Goal: Task Accomplishment & Management: Use online tool/utility

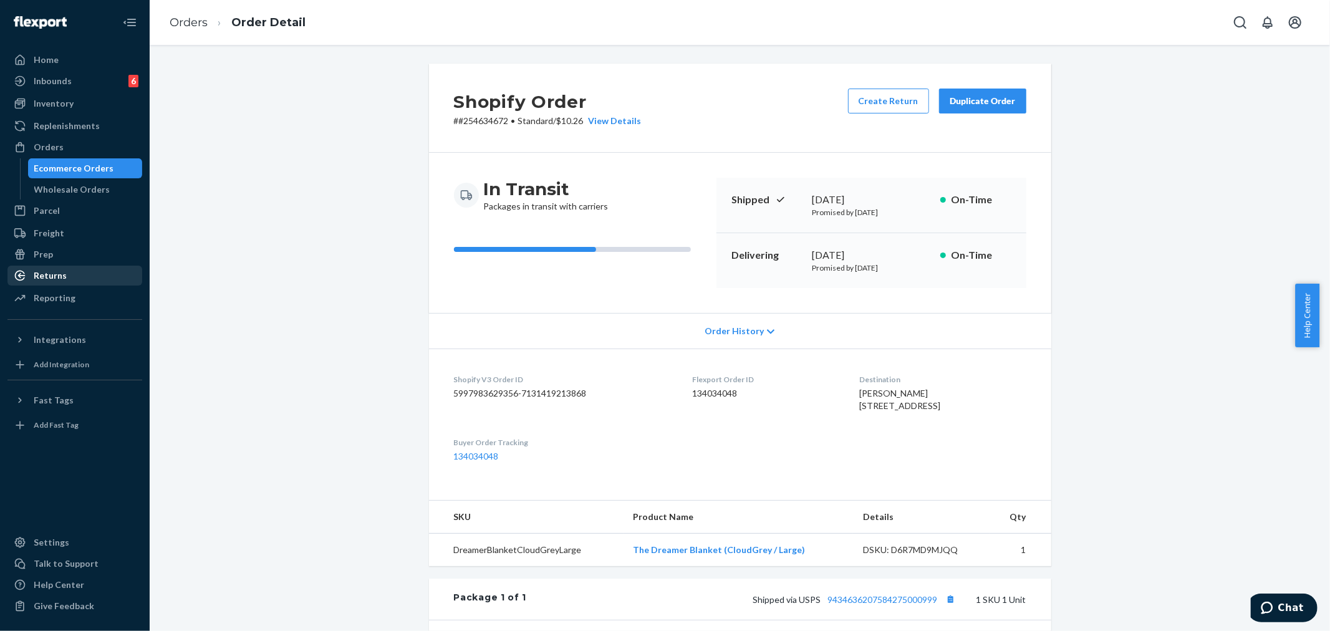
click at [48, 278] on div "Returns" at bounding box center [50, 275] width 33 height 12
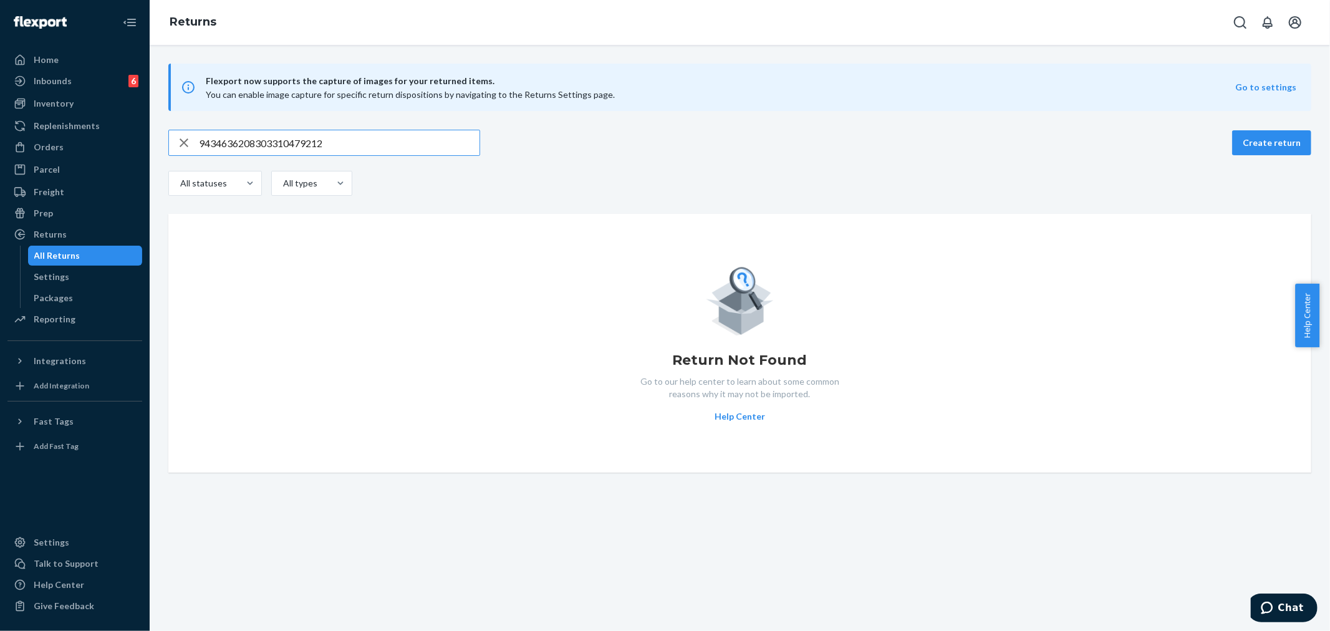
click at [187, 140] on icon "button" at bounding box center [184, 142] width 9 height 9
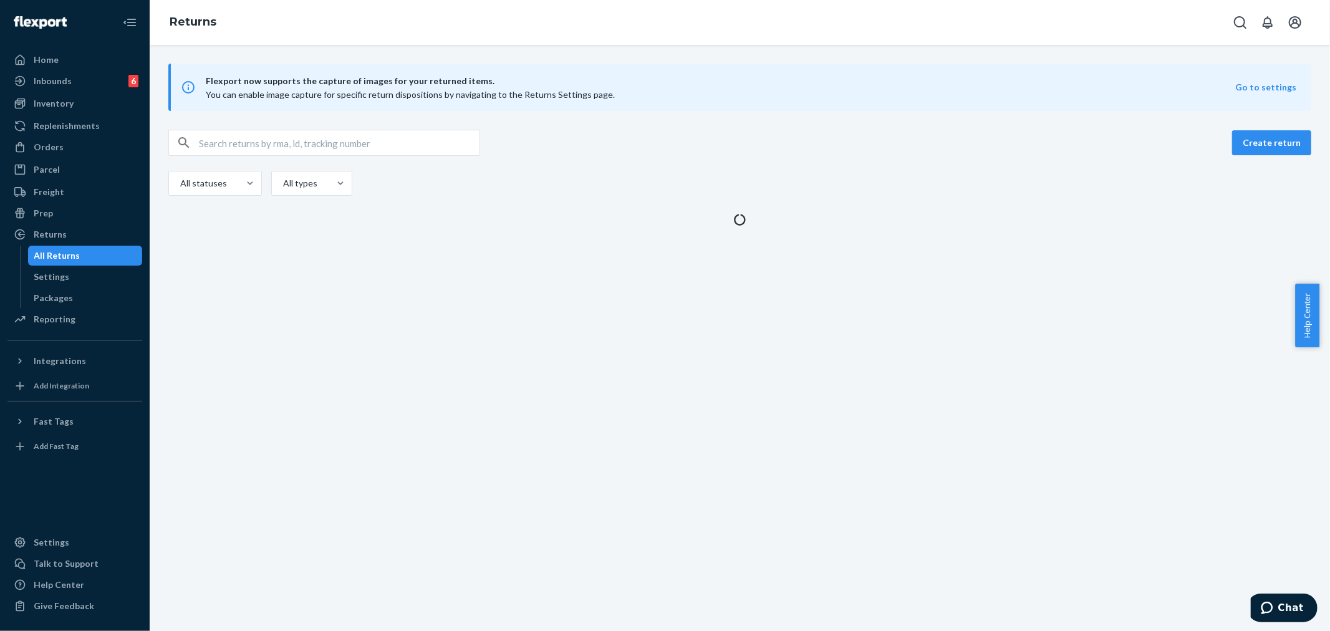
click at [200, 145] on input "text" at bounding box center [339, 142] width 281 height 25
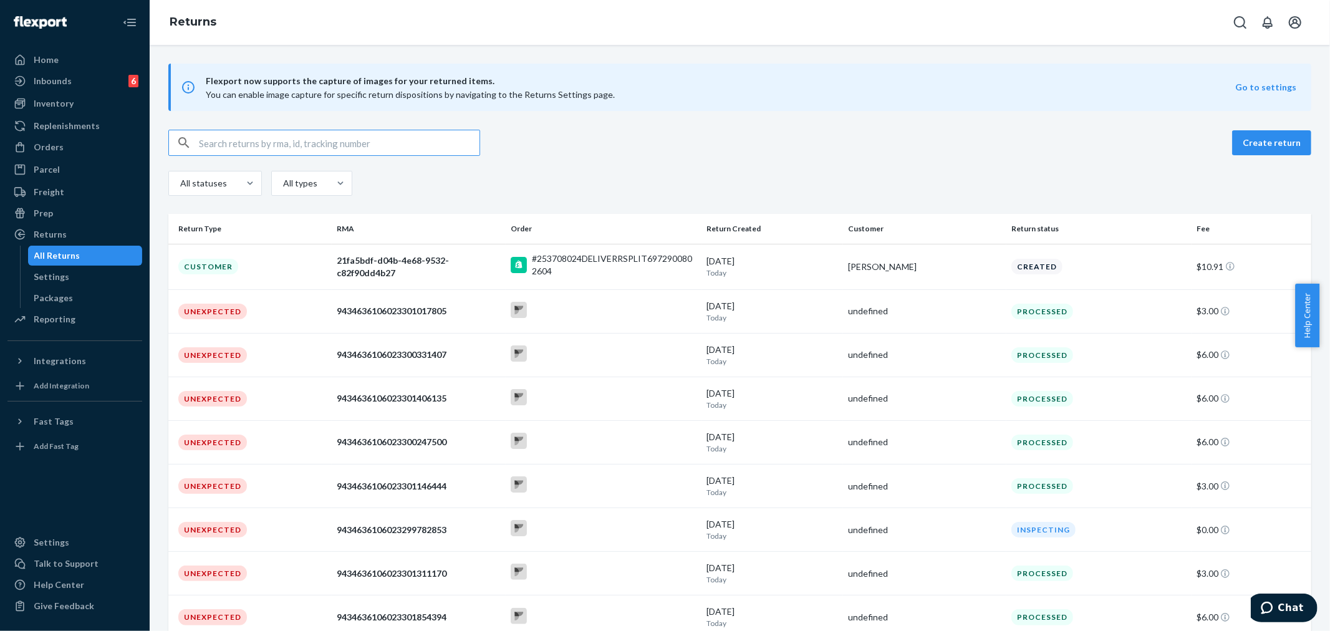
paste input "Brittany Summit"
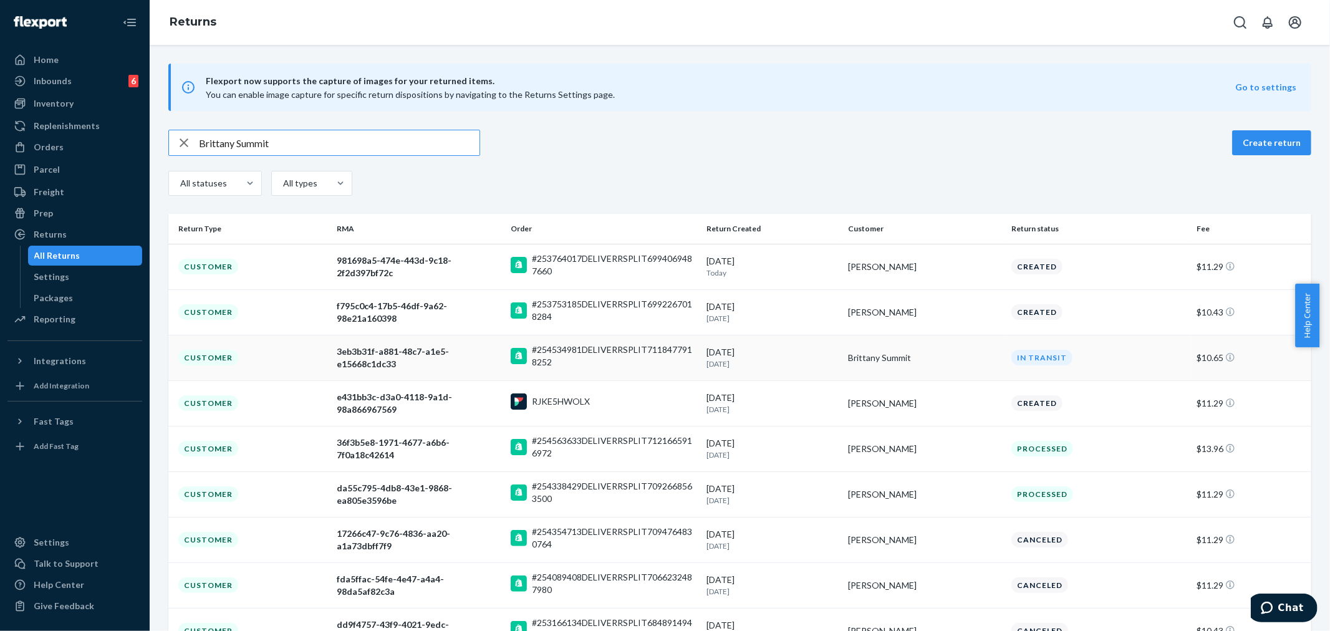
type input "Brittany Summit"
click at [953, 359] on div "Brittany Summit" at bounding box center [924, 358] width 153 height 12
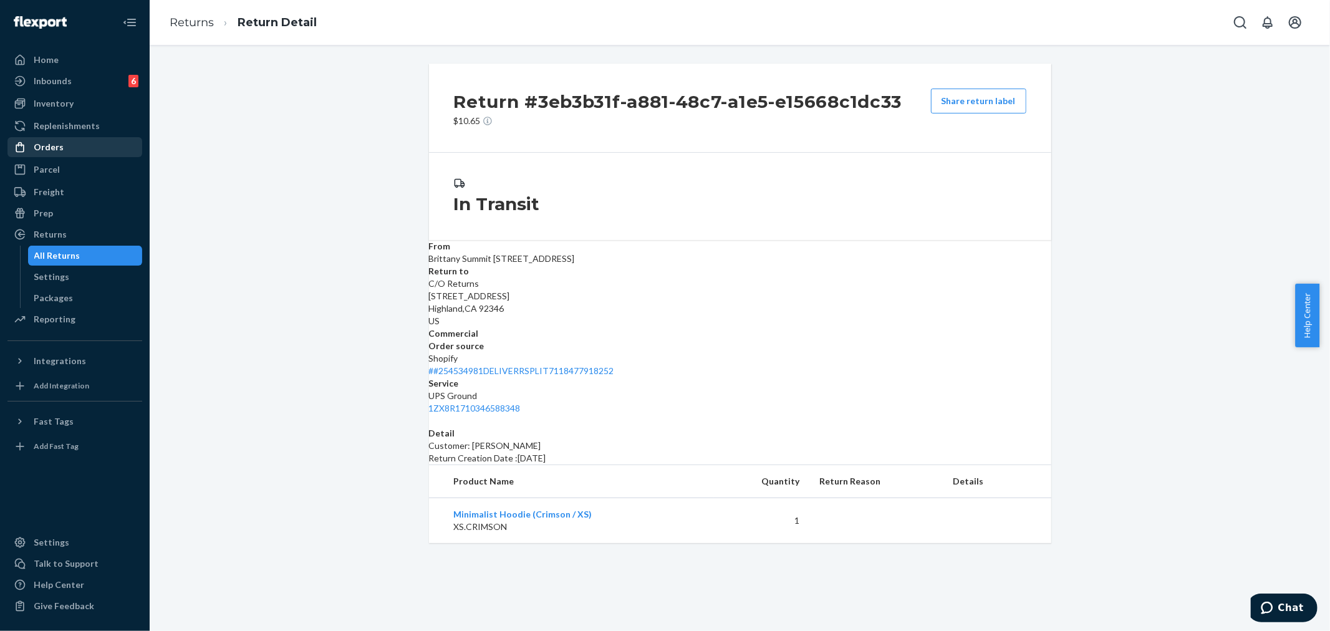
click at [64, 140] on div "Orders" at bounding box center [75, 146] width 132 height 17
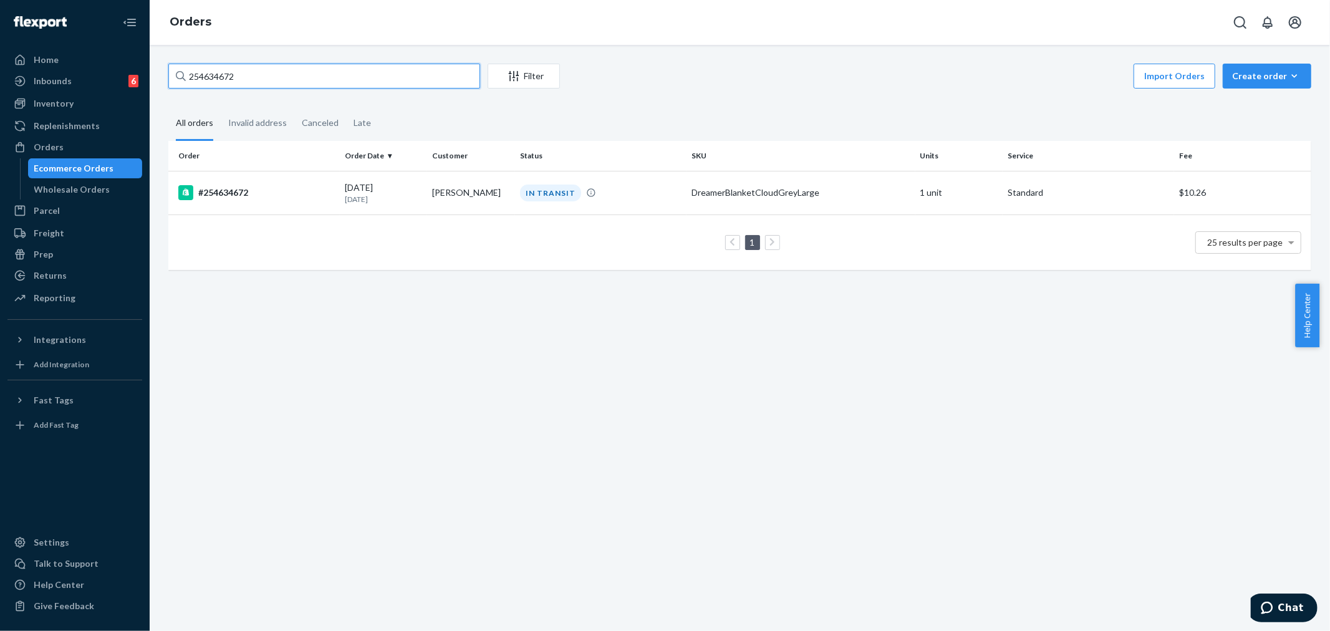
click at [226, 81] on input "254634672" at bounding box center [324, 76] width 312 height 25
paste input "[URL][DOMAIN_NAME]"
type input "[URL][DOMAIN_NAME]"
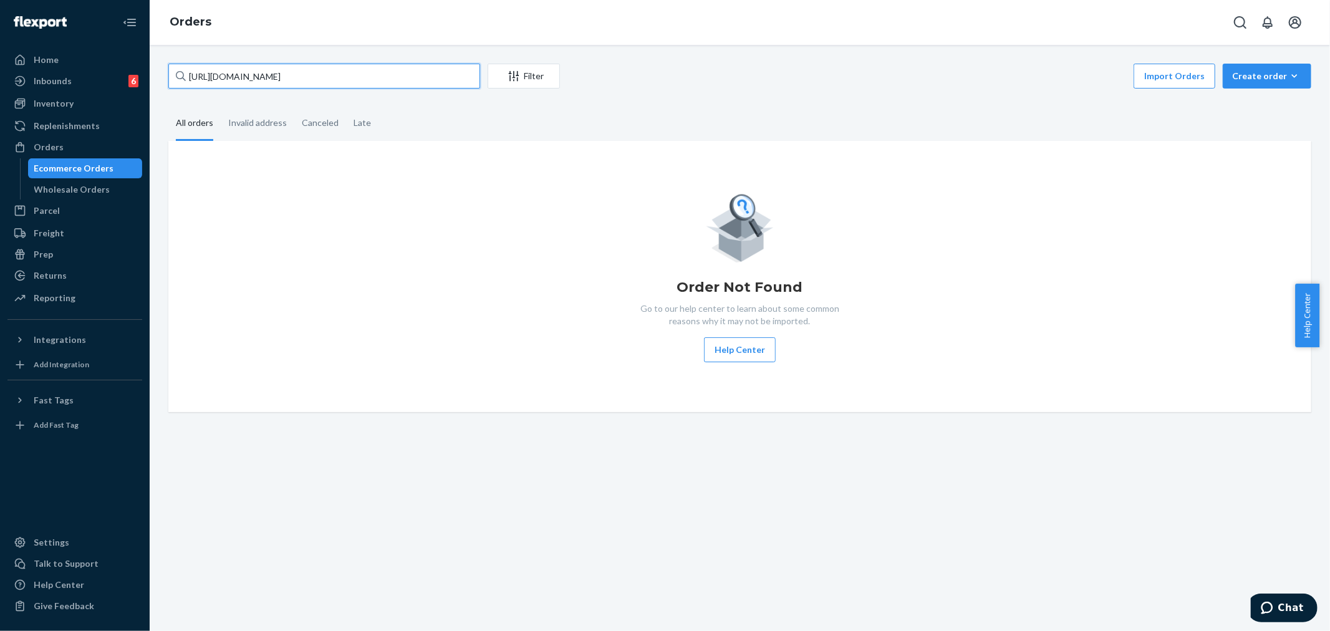
drag, startPoint x: 468, startPoint y: 81, endPoint x: 233, endPoint y: 266, distance: 299.0
click at [128, 65] on div "Home Inbounds 6 Shipping Plans Problems 6 Inventory Products Replenishments Ord…" at bounding box center [665, 315] width 1330 height 631
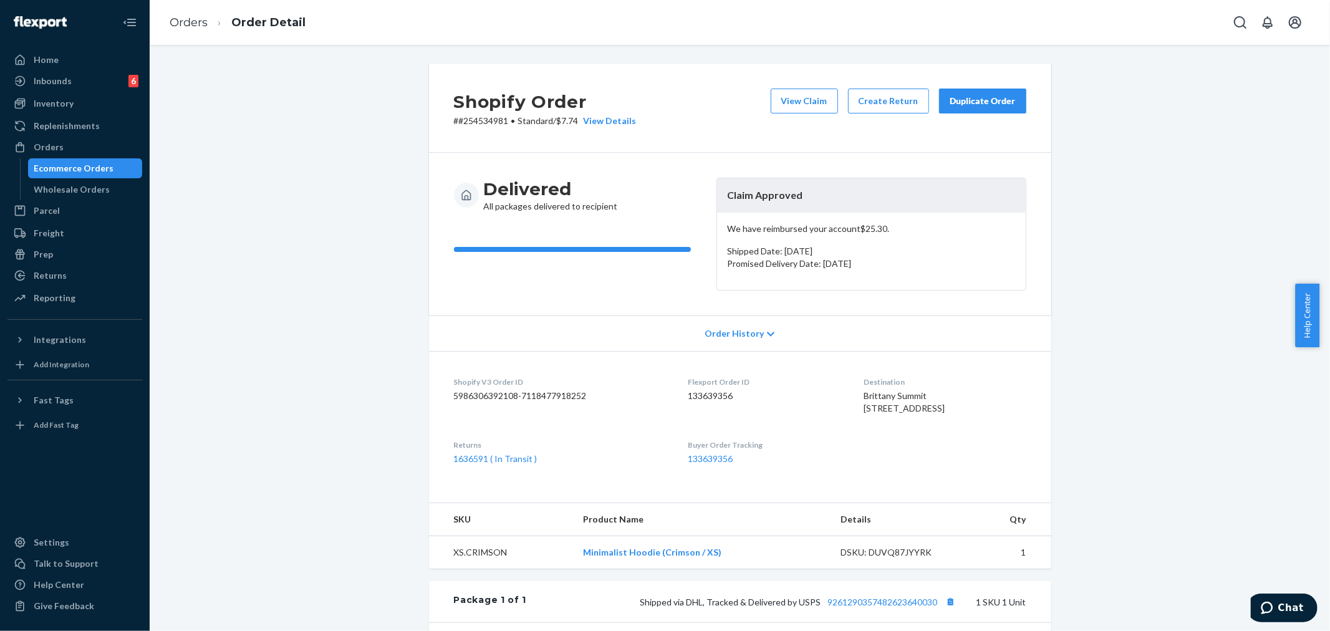
click at [979, 108] on button "Duplicate Order" at bounding box center [982, 101] width 87 height 25
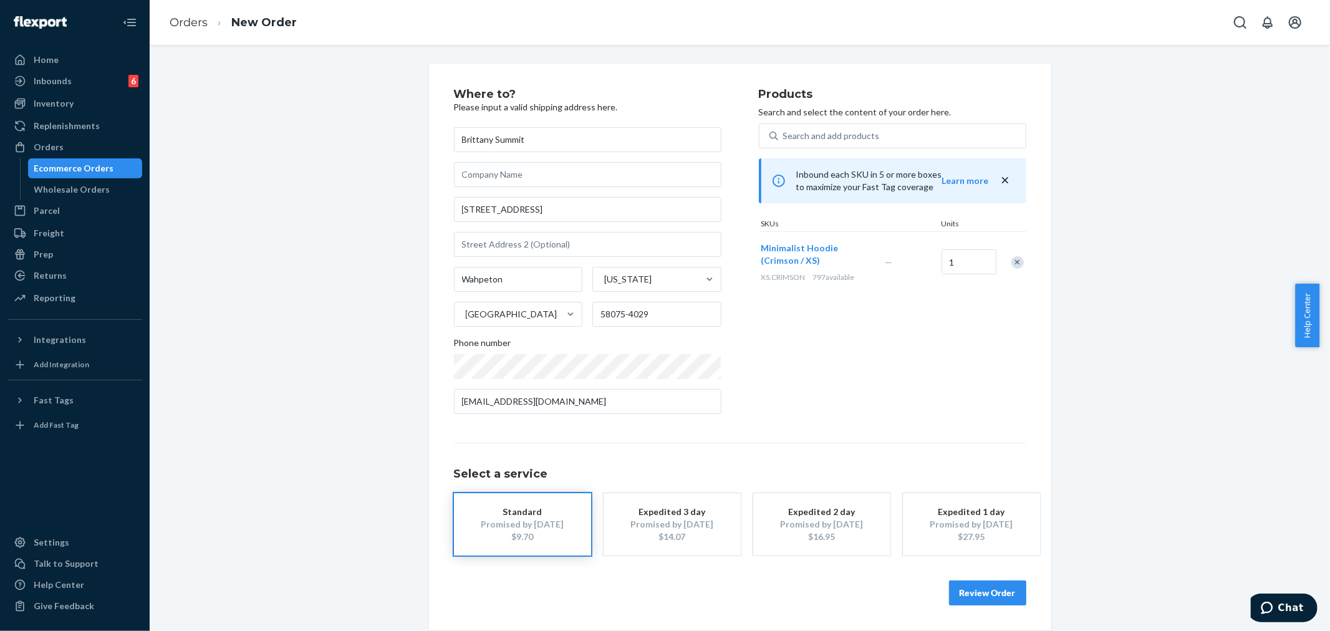
click at [999, 588] on button "Review Order" at bounding box center [987, 593] width 77 height 25
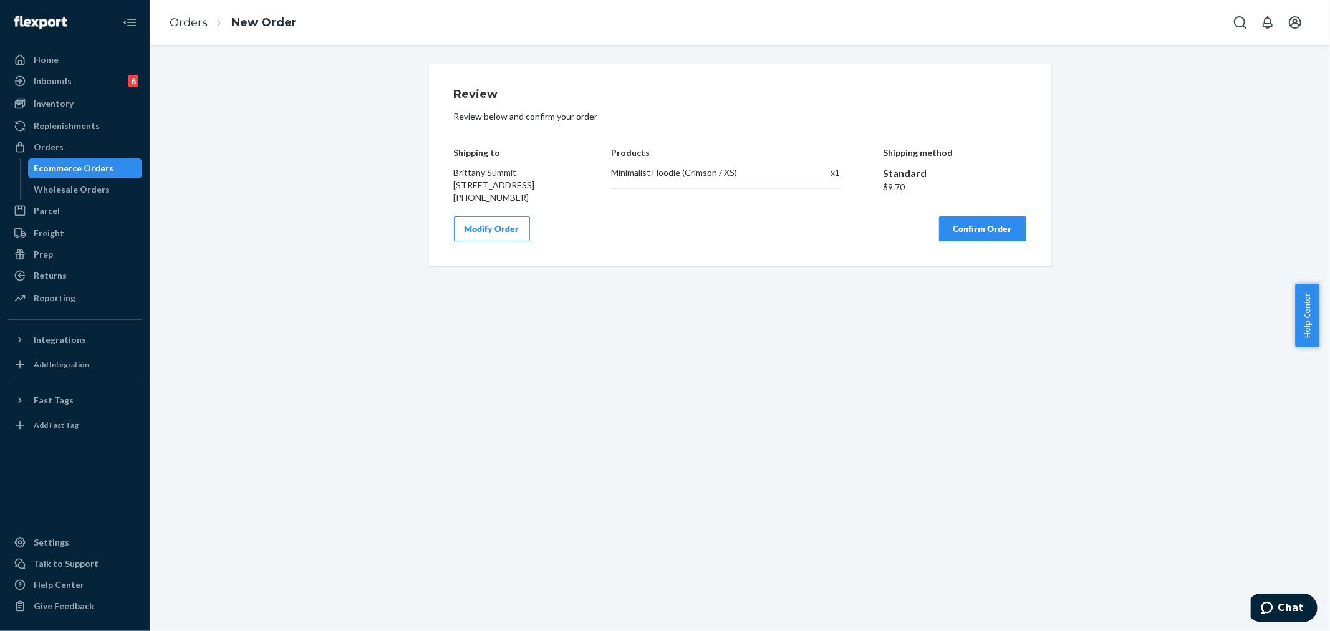
click at [968, 240] on button "Confirm Order" at bounding box center [982, 228] width 87 height 25
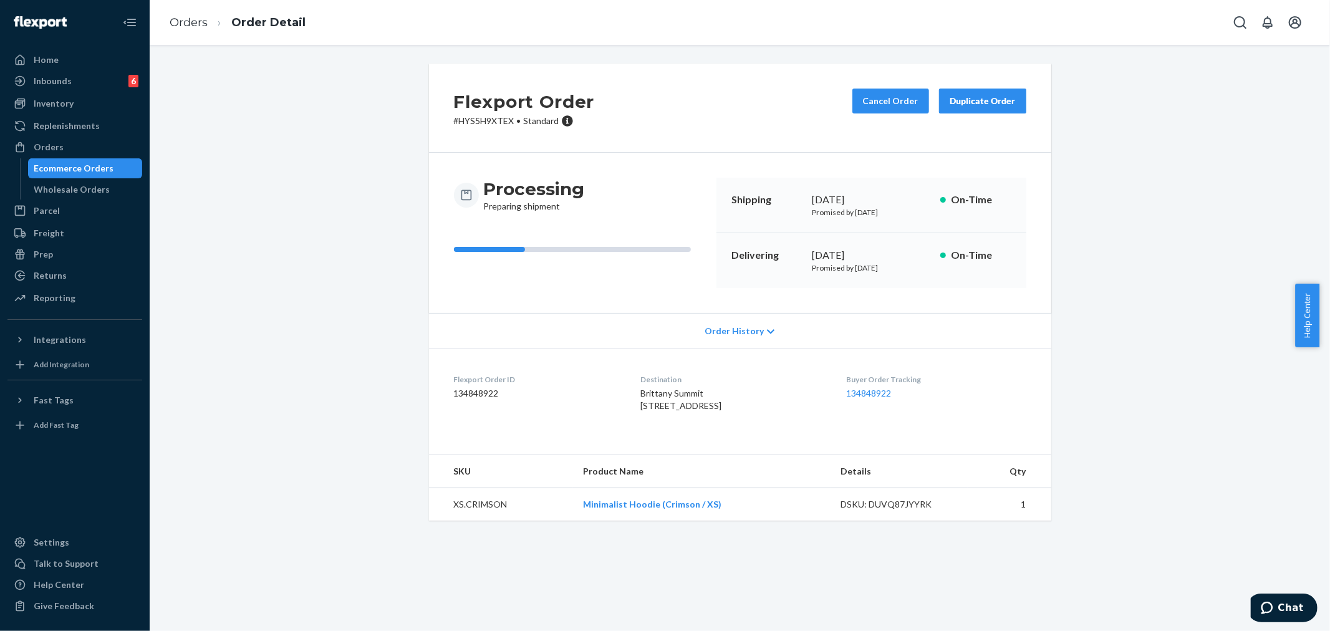
click at [478, 119] on p "# HYS5H9XTEX • Standard" at bounding box center [524, 121] width 141 height 12
copy p "HYS5H9XTEX"
